Goal: Information Seeking & Learning: Learn about a topic

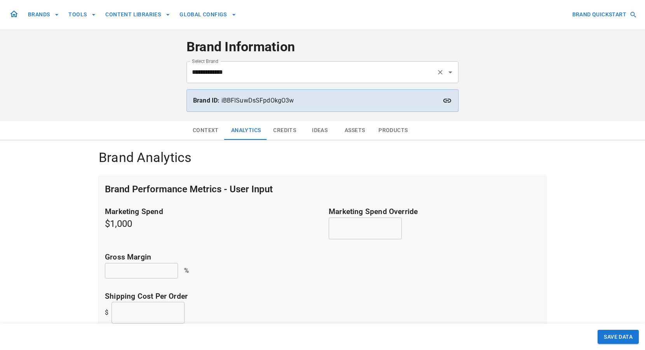
click at [293, 77] on input "**********" at bounding box center [311, 72] width 243 height 15
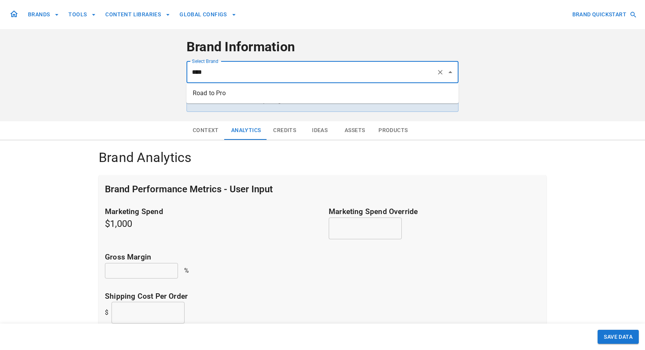
click at [299, 96] on li "Road to Pro" at bounding box center [323, 93] width 272 height 14
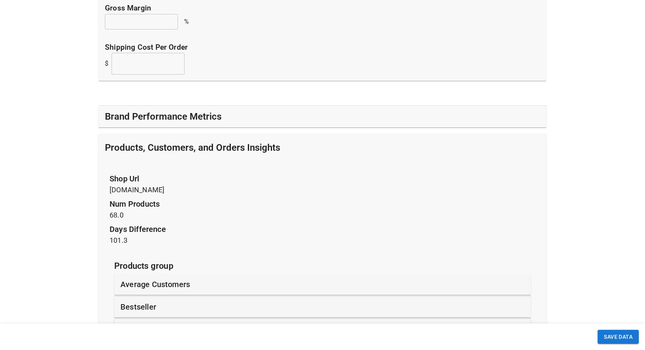
scroll to position [164, 0]
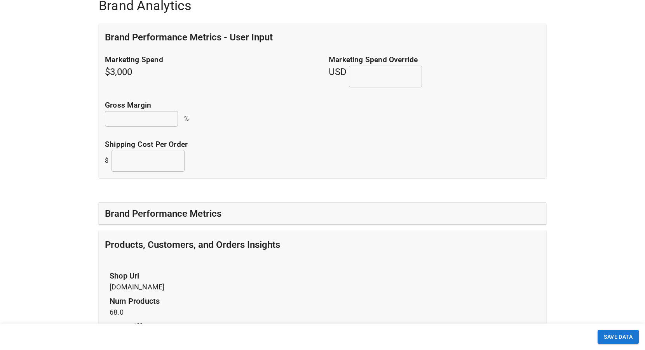
type input "**********"
click at [199, 243] on h5 "Products, Customers, and Orders Insights" at bounding box center [192, 245] width 175 height 12
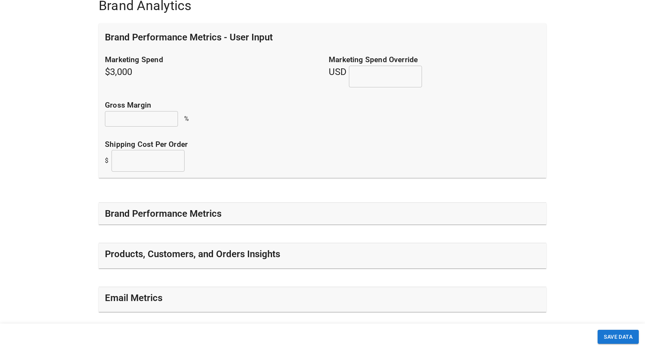
scroll to position [228, 0]
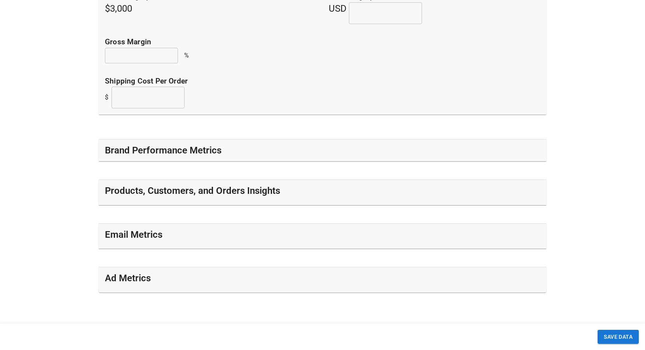
click at [200, 192] on h5 "Products, Customers, and Orders Insights" at bounding box center [192, 191] width 175 height 12
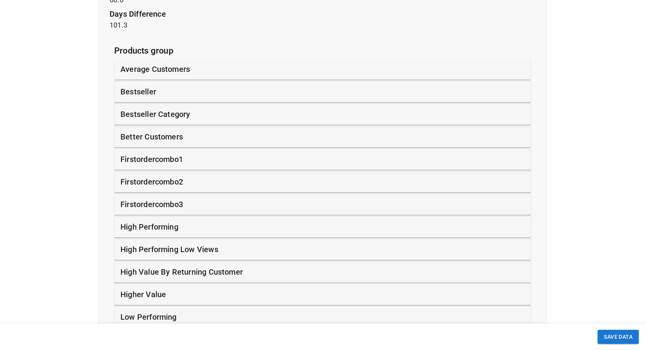
scroll to position [486, 0]
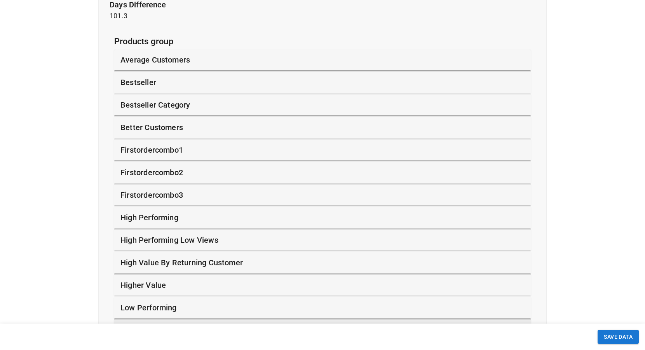
click at [168, 58] on p "average customers" at bounding box center [155, 60] width 70 height 12
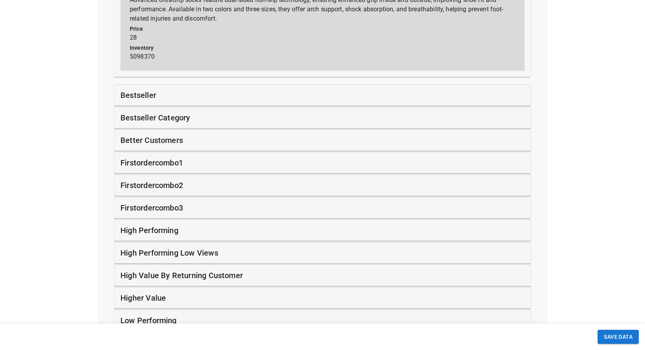
scroll to position [1625, 0]
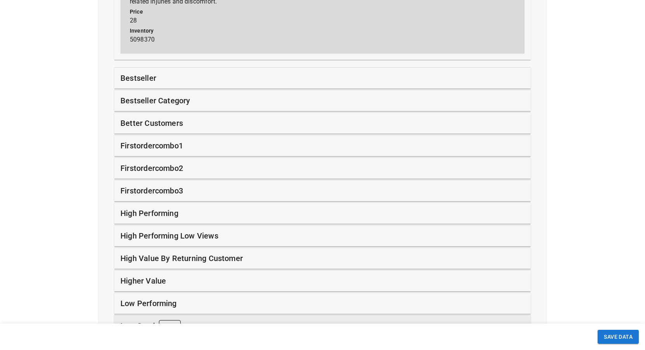
click at [149, 84] on p "bestseller" at bounding box center [138, 78] width 36 height 12
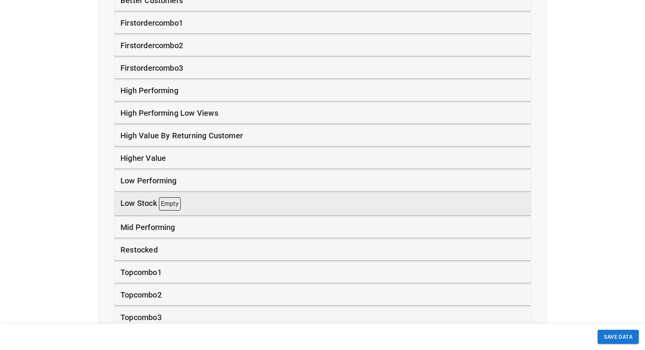
scroll to position [8834, 0]
